Goal: Task Accomplishment & Management: Use online tool/utility

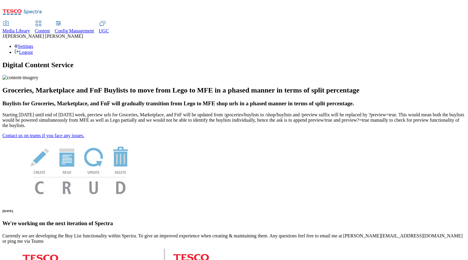
click at [50, 28] on span "Content" at bounding box center [42, 30] width 15 height 5
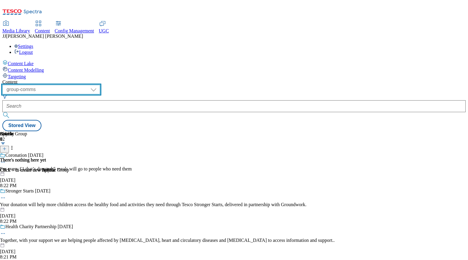
click at [100, 85] on select "dotcom-cz dotcom-hu dotcom-sk fnf-uk ghs-roi ghs-uk group-comms ighs-cz ighs-hu…" at bounding box center [51, 90] width 98 height 10
select select "ghs-[GEOGRAPHIC_DATA]"
click at [77, 85] on select "dotcom-cz dotcom-hu dotcom-sk fnf-uk ghs-roi ghs-uk group-comms ighs-cz ighs-hu…" at bounding box center [51, 90] width 98 height 10
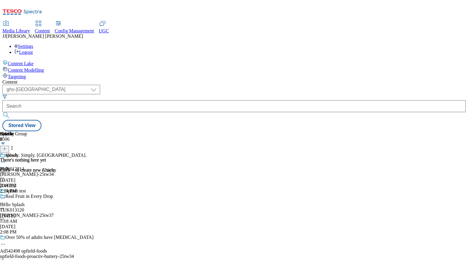
click at [95, 172] on div "[PERSON_NAME]-25tw34" at bounding box center [47, 174] width 95 height 5
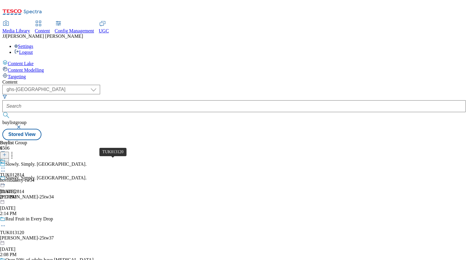
click at [24, 230] on div "TUK013120" at bounding box center [12, 232] width 24 height 5
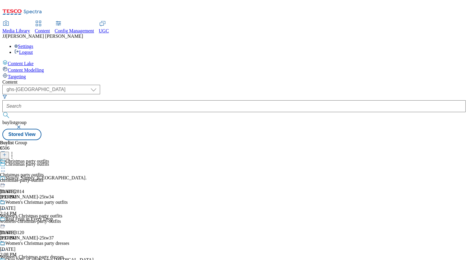
click at [6, 165] on icon at bounding box center [3, 168] width 6 height 6
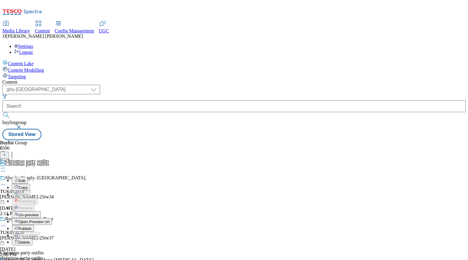
click at [49, 220] on span "Open Preview Url" at bounding box center [33, 222] width 31 height 4
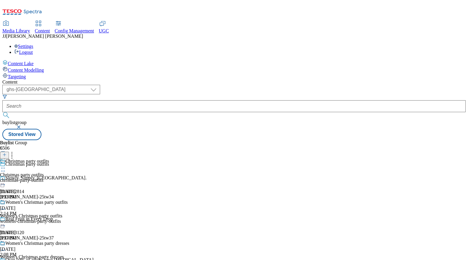
click at [69, 178] on div "christmas-party-outfits" at bounding box center [34, 180] width 69 height 5
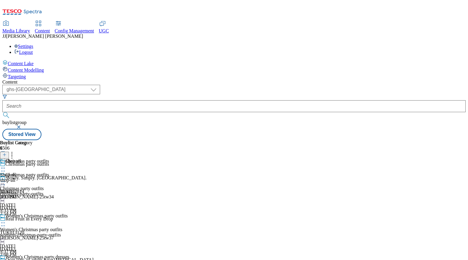
scroll to position [1974, 0]
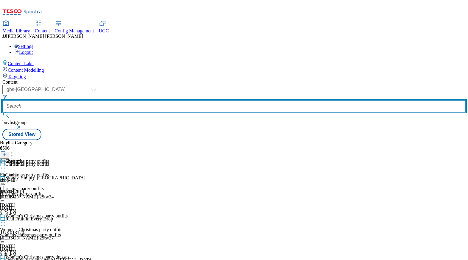
click at [175, 100] on input "text" at bounding box center [233, 106] width 463 height 12
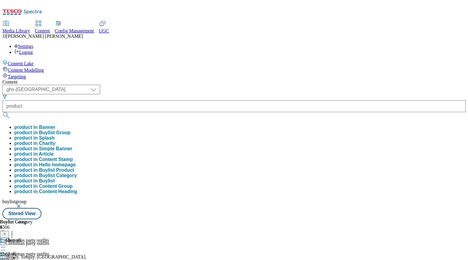
click at [70, 130] on button "product in Buylist Group" at bounding box center [42, 132] width 56 height 5
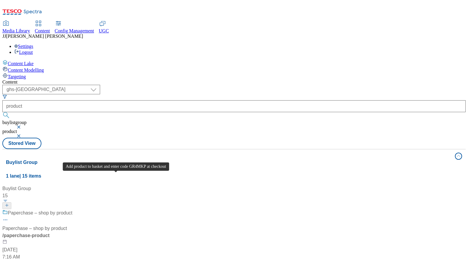
scroll to position [358, 0]
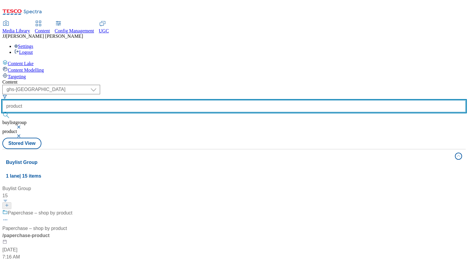
click at [168, 100] on input "product" at bounding box center [233, 106] width 463 height 12
type input "top-product"
click at [2, 112] on button "submit" at bounding box center [6, 115] width 8 height 6
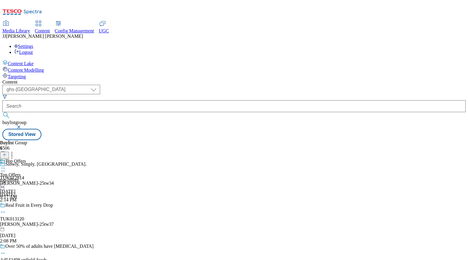
click at [26, 178] on div "top-offers" at bounding box center [13, 180] width 26 height 5
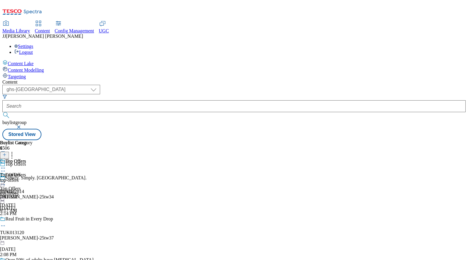
click at [32, 178] on div "top-offers" at bounding box center [16, 180] width 32 height 5
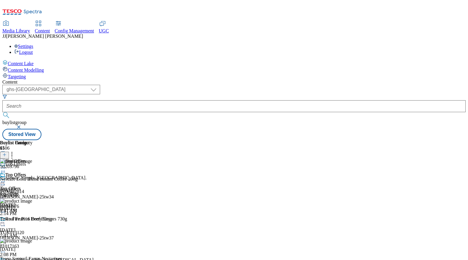
scroll to position [0, 5]
click at [95, 194] on div "[PERSON_NAME]-25tw34" at bounding box center [47, 196] width 95 height 5
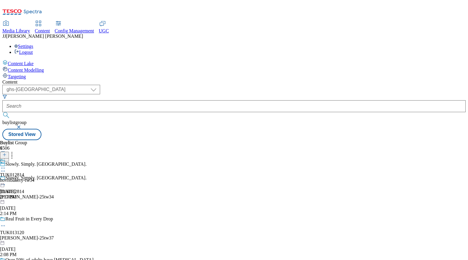
click at [95, 235] on div "[PERSON_NAME]-25tw37" at bounding box center [47, 237] width 95 height 5
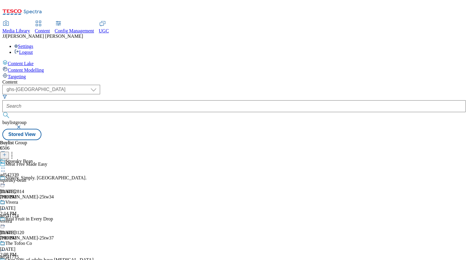
click at [51, 178] on div "squeaky-bean" at bounding box center [25, 180] width 51 height 5
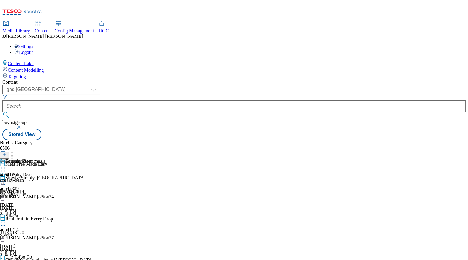
click at [18, 213] on span "Vivera" at bounding box center [11, 216] width 13 height 7
click at [6, 220] on icon at bounding box center [3, 223] width 6 height 6
click at [6, 260] on icon at bounding box center [3, 264] width 6 height 6
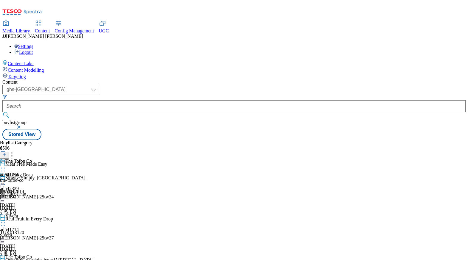
scroll to position [71, 0]
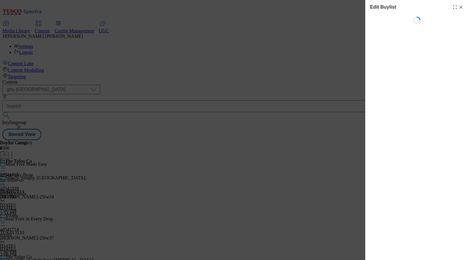
select select "tactical"
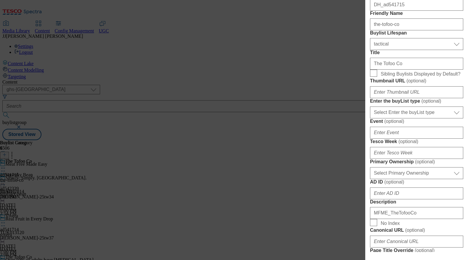
scroll to position [148, 0]
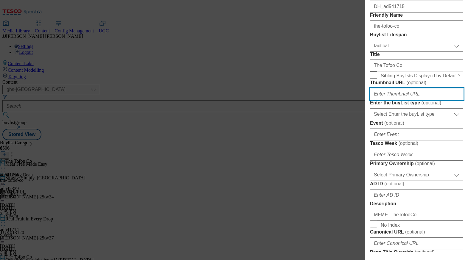
click at [384, 100] on input "Thumbnail URL ( optional )" at bounding box center [416, 94] width 93 height 12
click at [380, 100] on input "Thumbnail URL ( optional )" at bounding box center [416, 94] width 93 height 12
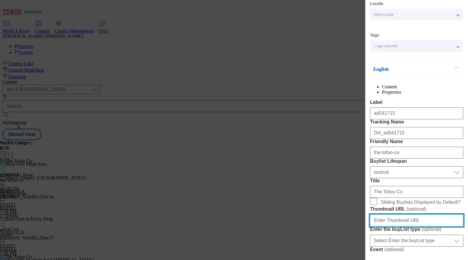
scroll to position [0, 0]
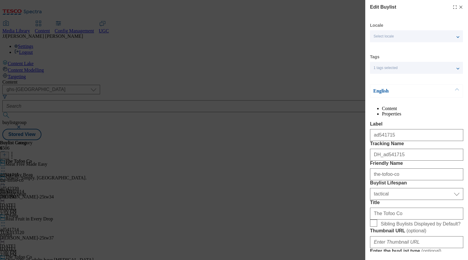
click at [458, 8] on icon "Modal" at bounding box center [460, 7] width 5 height 5
select select "tactical"
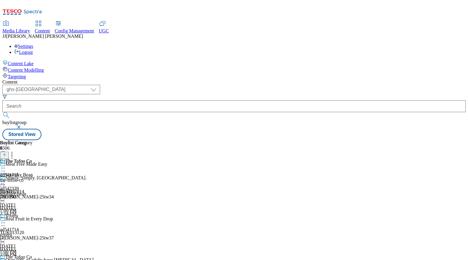
scroll to position [31, 0]
click at [6, 260] on icon at bounding box center [3, 264] width 6 height 6
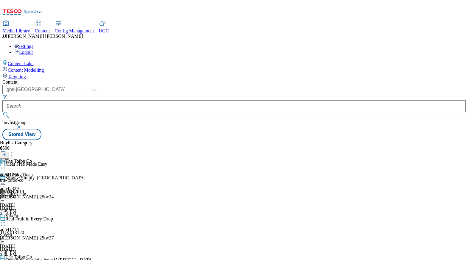
click at [6, 165] on icon at bounding box center [3, 168] width 6 height 6
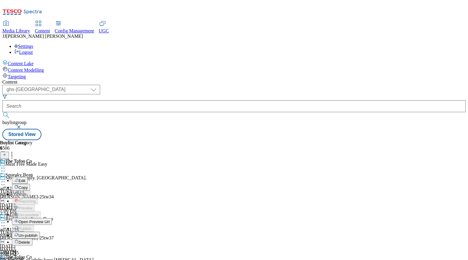
click at [28, 177] on button "Edit" at bounding box center [20, 180] width 16 height 7
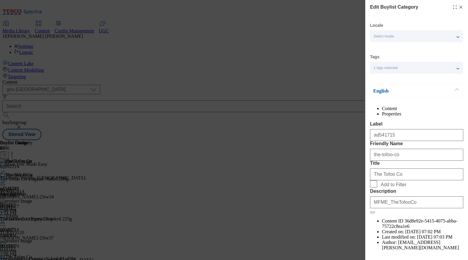
click at [458, 7] on icon "Modal" at bounding box center [460, 7] width 5 height 5
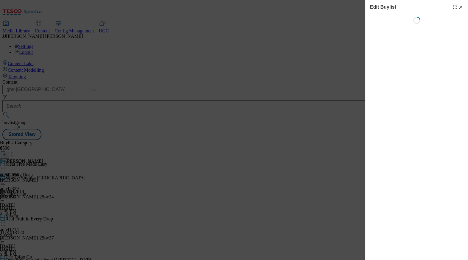
select select "tactical"
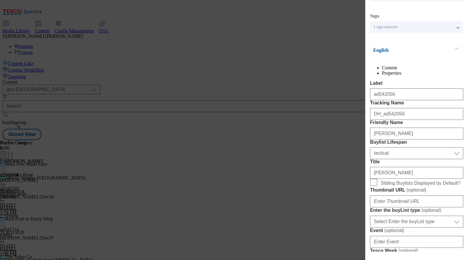
scroll to position [41, 0]
click at [360, 177] on div "Edit Buylist Locale Select locale English Welsh Tags 1 tags selected fnf market…" at bounding box center [234, 130] width 468 height 260
click at [336, 178] on div "Edit Buylist Locale Select locale English Welsh Tags 1 tags selected fnf market…" at bounding box center [234, 130] width 468 height 260
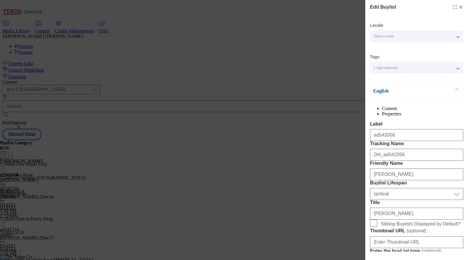
click at [459, 6] on line "Modal" at bounding box center [460, 7] width 3 height 3
select select "tactical"
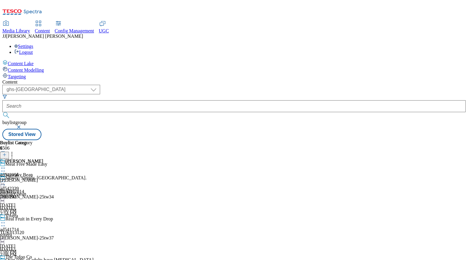
click at [6, 179] on icon at bounding box center [3, 182] width 6 height 6
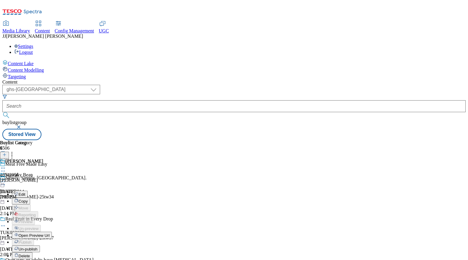
click at [28, 191] on button "Edit" at bounding box center [20, 194] width 16 height 7
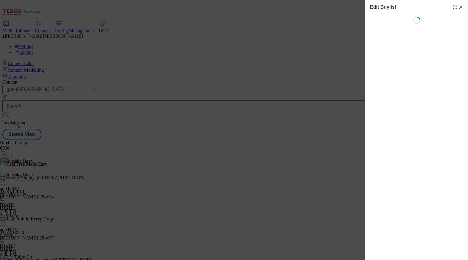
select select "tactical"
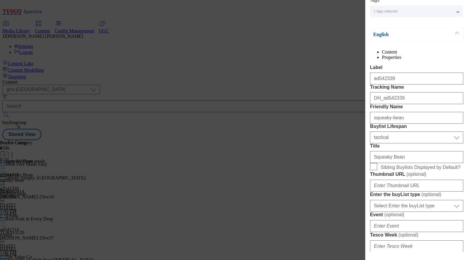
scroll to position [63, 0]
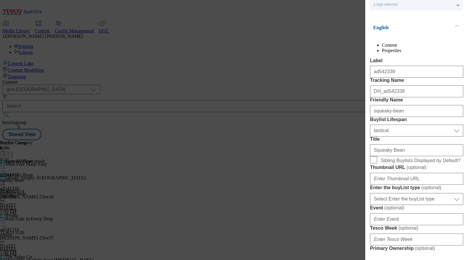
click at [331, 168] on div "Edit Buylist Locale Select locale English Welsh Tags 1 tags selected fnf market…" at bounding box center [234, 130] width 468 height 260
click at [458, 6] on div "1 tags selected" at bounding box center [416, 5] width 93 height 12
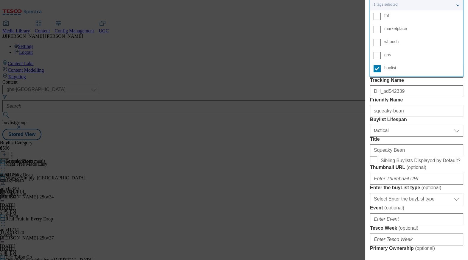
click at [342, 53] on div "Edit Buylist Locale Select locale English Welsh Tags 1 tags selected fnf market…" at bounding box center [234, 130] width 468 height 260
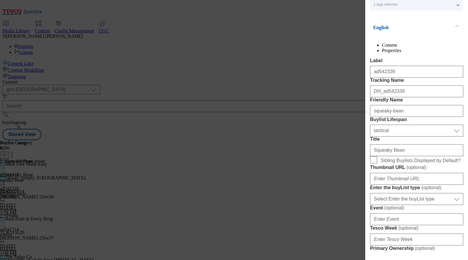
scroll to position [0, 0]
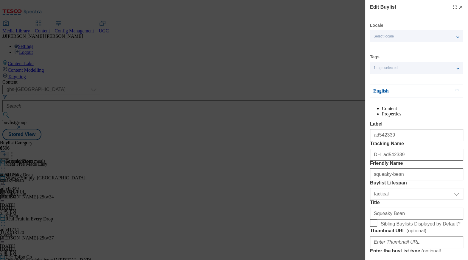
click at [458, 7] on icon "Modal" at bounding box center [460, 7] width 5 height 5
select select "tactical"
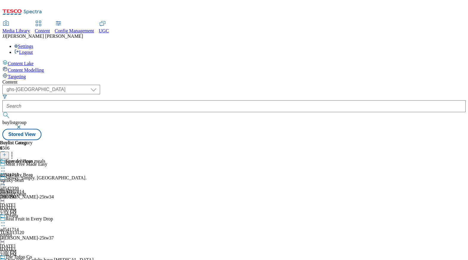
click at [6, 165] on icon at bounding box center [3, 168] width 6 height 6
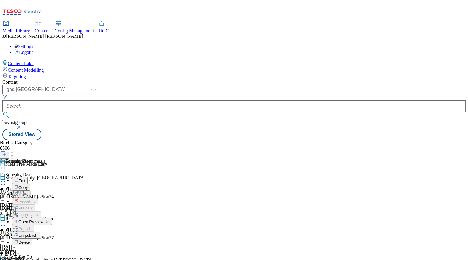
click at [52, 163] on div "Easy delicious meals Edit Copy Move Reporting Preview Un-preview Open Preview U…" at bounding box center [26, 218] width 52 height 119
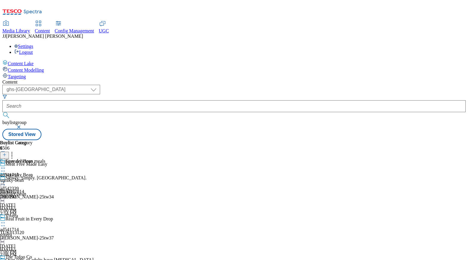
scroll to position [22, 0]
click at [45, 178] on div "sqeaky-bean" at bounding box center [22, 180] width 45 height 5
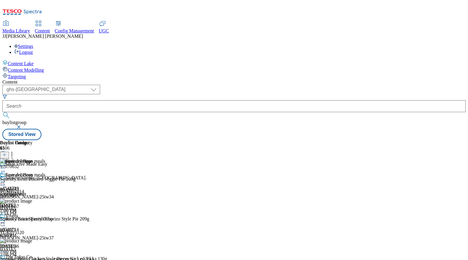
click at [6, 179] on icon at bounding box center [3, 182] width 6 height 6
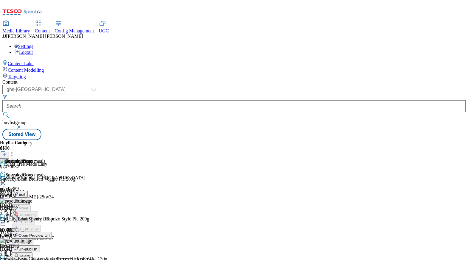
click at [52, 172] on div "Easy delicious meals Edit Copy Move Reporting Preview Un-preview Open Preview U…" at bounding box center [26, 231] width 52 height 119
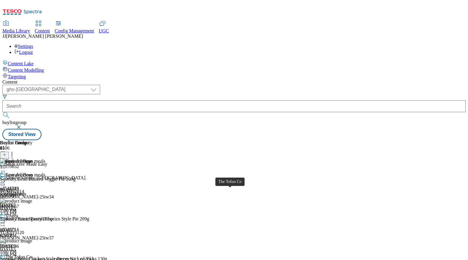
click at [32, 255] on span "The Tofoo Co" at bounding box center [18, 258] width 26 height 7
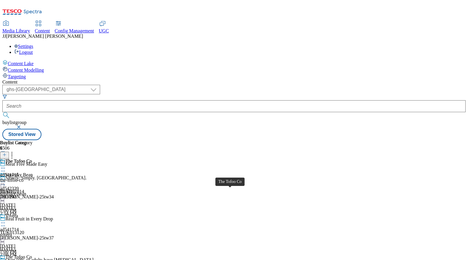
scroll to position [75, 0]
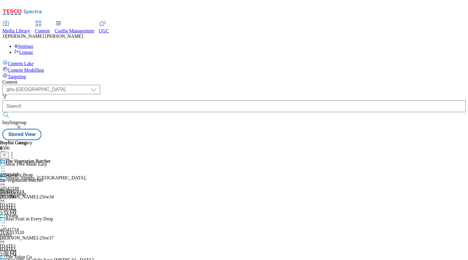
click at [95, 140] on header "Buylist Group 6506" at bounding box center [47, 150] width 95 height 21
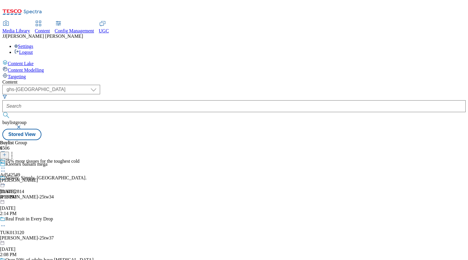
click at [79, 178] on div "[PERSON_NAME]" at bounding box center [39, 180] width 79 height 5
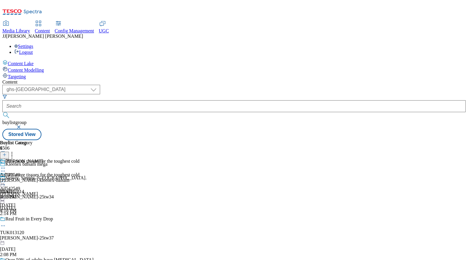
click at [6, 165] on icon at bounding box center [3, 168] width 6 height 6
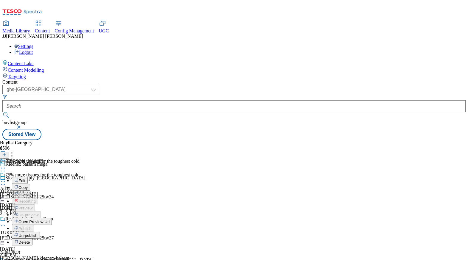
click at [49, 220] on span "Open Preview Url" at bounding box center [33, 222] width 31 height 4
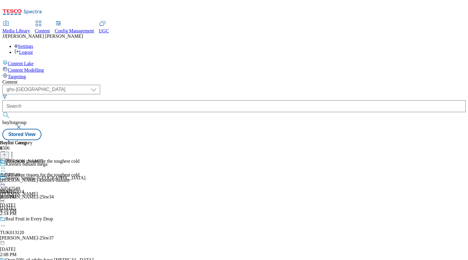
scroll to position [386, 0]
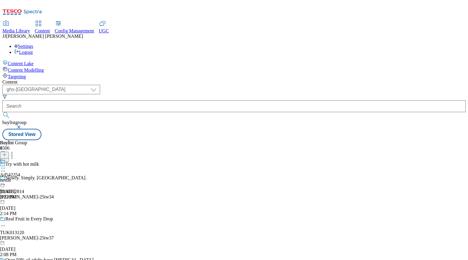
scroll to position [471, 0]
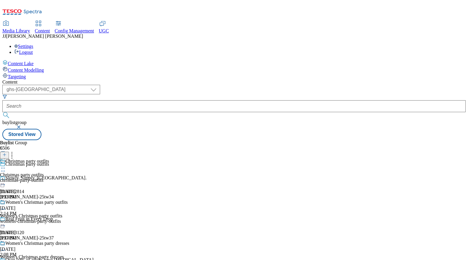
click at [69, 178] on div "christmas-party-outfits" at bounding box center [34, 180] width 69 height 5
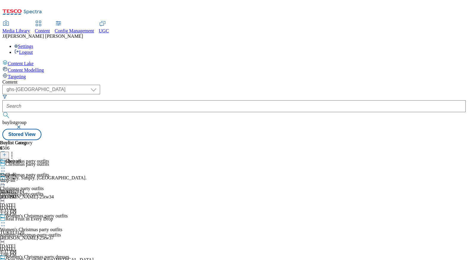
click at [32, 159] on div "Shop all Shop all shop-all [DATE] 3:33 PM" at bounding box center [16, 179] width 32 height 41
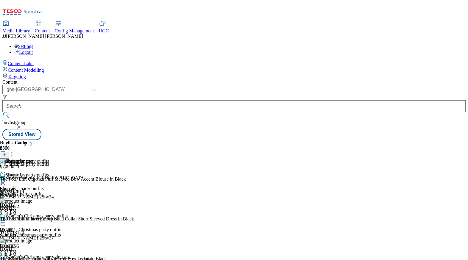
click at [6, 179] on icon at bounding box center [3, 182] width 6 height 6
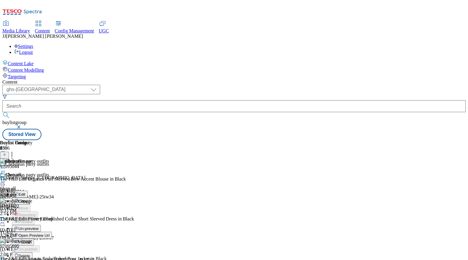
click at [49, 233] on span "Open Preview Url" at bounding box center [33, 235] width 31 height 4
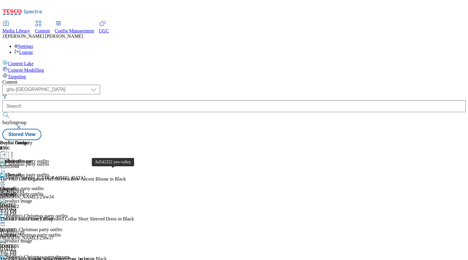
scroll to position [640, 0]
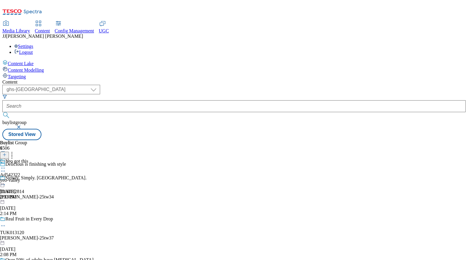
click at [28, 178] on div "yeo-valley" at bounding box center [14, 180] width 28 height 5
click at [54, 159] on div "[GEOGRAPHIC_DATA] Ad542322 yeo-valley-organic-natural [DATE] 2:33 PM" at bounding box center [27, 179] width 54 height 41
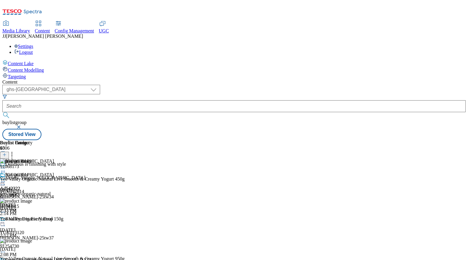
click at [6, 179] on icon at bounding box center [3, 182] width 6 height 6
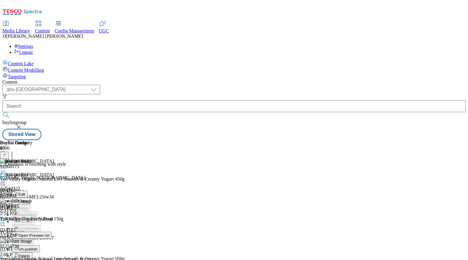
click at [49, 233] on span "Open Preview Url" at bounding box center [33, 235] width 31 height 4
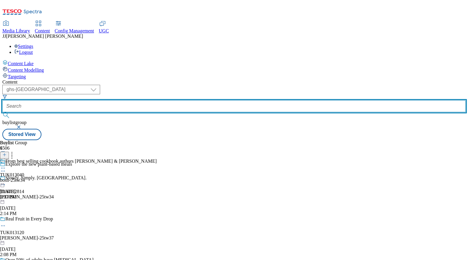
click at [172, 100] on input "text" at bounding box center [233, 106] width 463 height 12
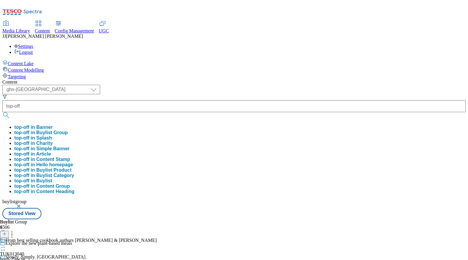
click at [68, 130] on button "top-off in Buylist Group" at bounding box center [41, 132] width 54 height 5
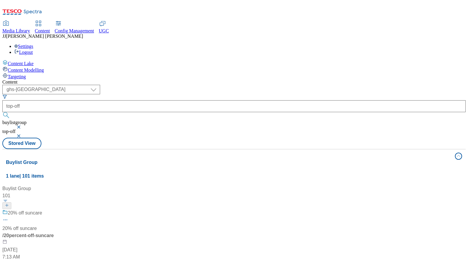
scroll to position [85, 0]
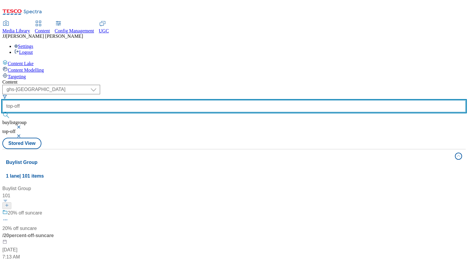
click at [176, 100] on input "top-off" at bounding box center [233, 106] width 463 height 12
type input "top-offers"
click at [2, 112] on button "submit" at bounding box center [6, 115] width 8 height 6
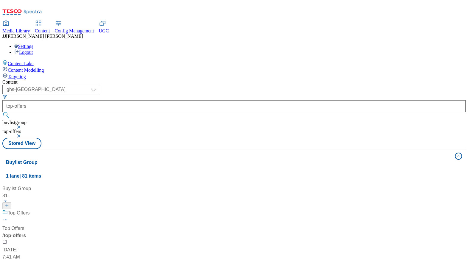
click at [77, 232] on div "/ top-offers" at bounding box center [39, 235] width 74 height 7
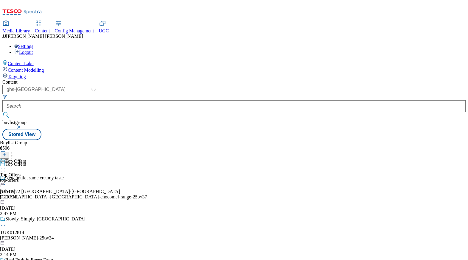
click at [26, 178] on div "top-offers" at bounding box center [13, 180] width 26 height 5
click at [32, 178] on div "top-offers" at bounding box center [16, 180] width 32 height 5
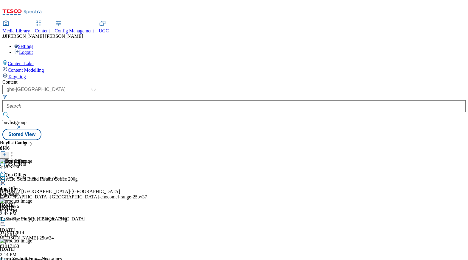
scroll to position [436, 0]
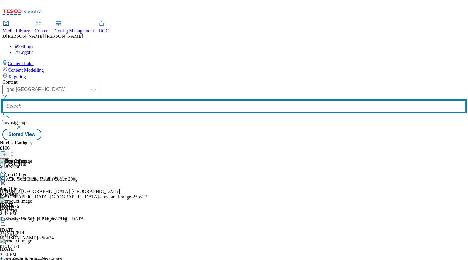
click at [182, 100] on input "text" at bounding box center [233, 106] width 463 height 12
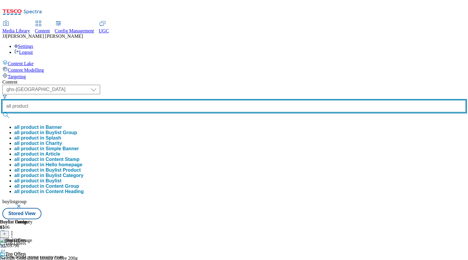
type input "all product"
click at [2, 112] on button "submit" at bounding box center [6, 115] width 8 height 6
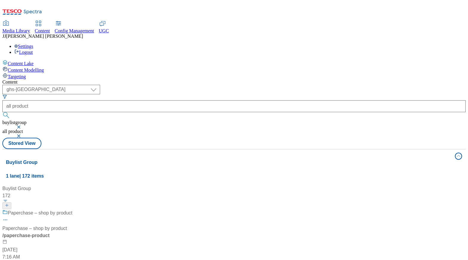
click at [143, 232] on div "/ paperchase-product" at bounding box center [72, 235] width 141 height 7
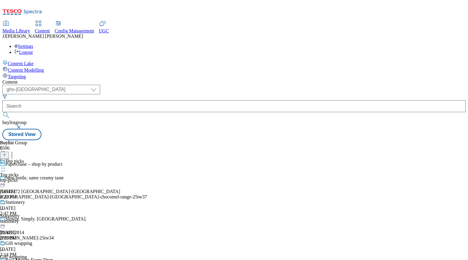
click at [34, 178] on div "top-picks" at bounding box center [17, 180] width 34 height 5
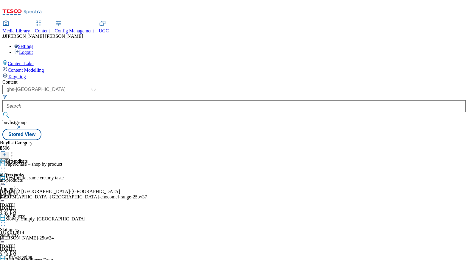
click at [6, 179] on icon at bounding box center [3, 182] width 6 height 6
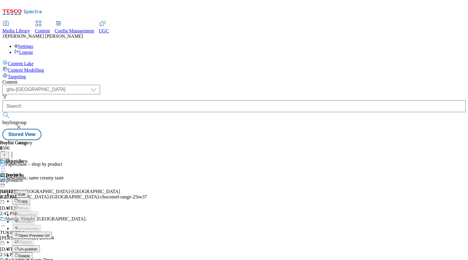
click at [52, 232] on button "Open Preview Url" at bounding box center [32, 235] width 40 height 7
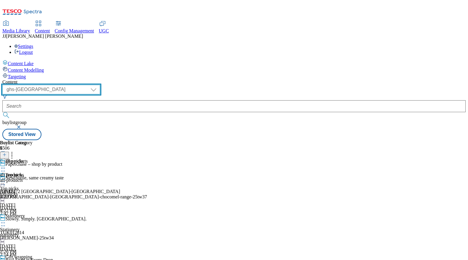
click at [100, 85] on select "dotcom-cz dotcom-hu dotcom-sk fnf-uk ghs-roi ghs-uk group-comms ighs-cz ighs-hu…" at bounding box center [51, 90] width 98 height 10
select select "ighs-cz"
click at [77, 85] on select "dotcom-cz dotcom-hu dotcom-sk fnf-uk ghs-roi ghs-uk group-comms ighs-cz ighs-hu…" at bounding box center [51, 90] width 98 height 10
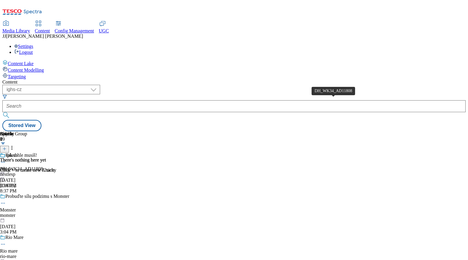
click at [43, 166] on div "DH_WK34_AD11808" at bounding box center [21, 168] width 43 height 5
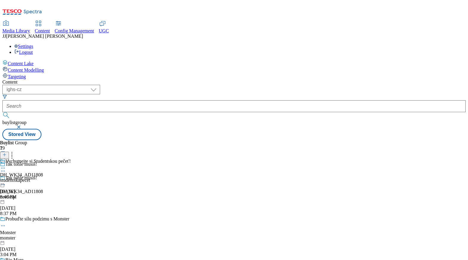
scroll to position [4674, 0]
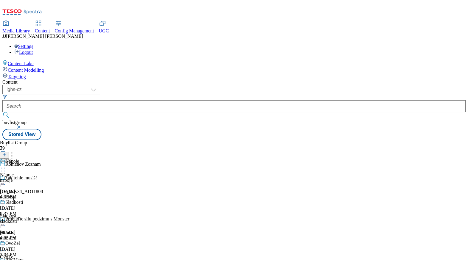
click at [23, 178] on div "napoje" at bounding box center [11, 180] width 23 height 5
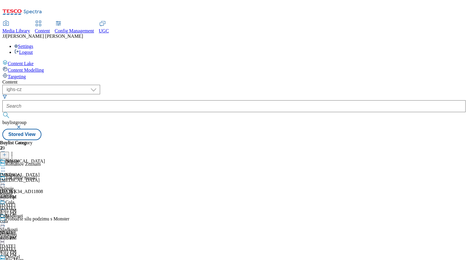
click at [6, 179] on icon at bounding box center [3, 182] width 6 height 6
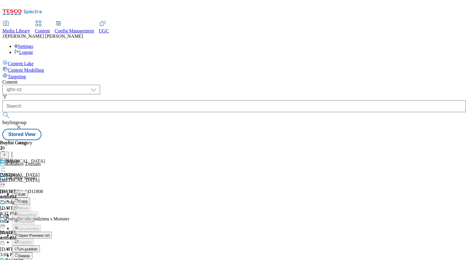
click at [49, 233] on span "Open Preview Url" at bounding box center [33, 235] width 31 height 4
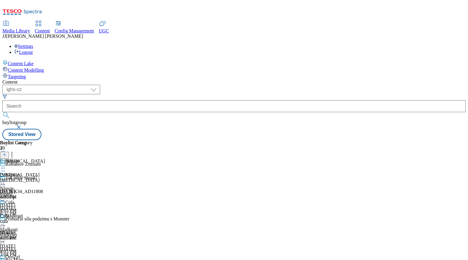
click at [6, 206] on icon at bounding box center [3, 209] width 6 height 6
click at [25, 220] on span "Edit" at bounding box center [21, 222] width 7 height 4
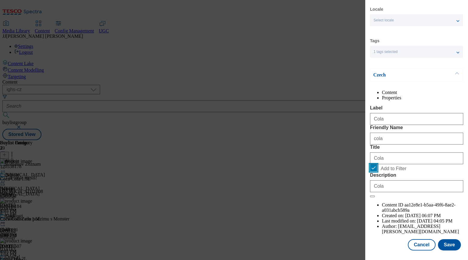
scroll to position [18, 0]
click at [297, 156] on div "Edit Buylist Category Locale Select locale English Czech Tags 1 tags selected f…" at bounding box center [234, 130] width 468 height 260
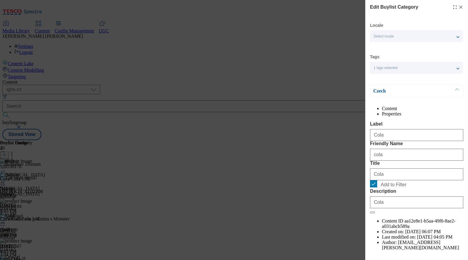
click at [457, 10] on div "Edit Buylist Category" at bounding box center [416, 7] width 93 height 7
click at [459, 7] on line "Modal" at bounding box center [460, 7] width 3 height 3
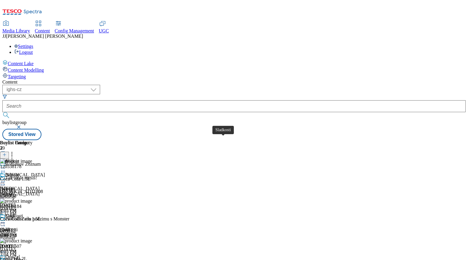
click at [18, 227] on div "Sladkosti" at bounding box center [9, 229] width 18 height 5
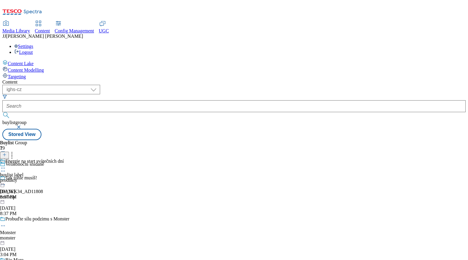
click at [64, 178] on div "produkty" at bounding box center [32, 180] width 64 height 5
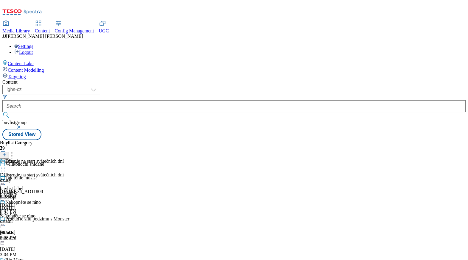
click at [6, 206] on icon at bounding box center [3, 209] width 6 height 6
click at [49, 260] on span "Open Preview Url" at bounding box center [33, 263] width 31 height 4
